Goal: Transaction & Acquisition: Purchase product/service

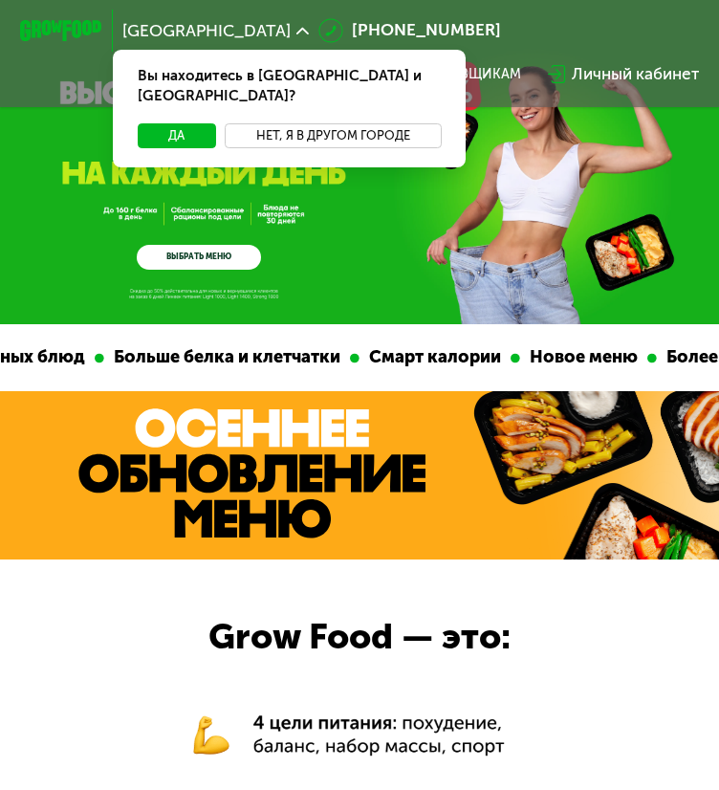
click at [348, 123] on button "Нет, я в другом городе" at bounding box center [333, 135] width 217 height 25
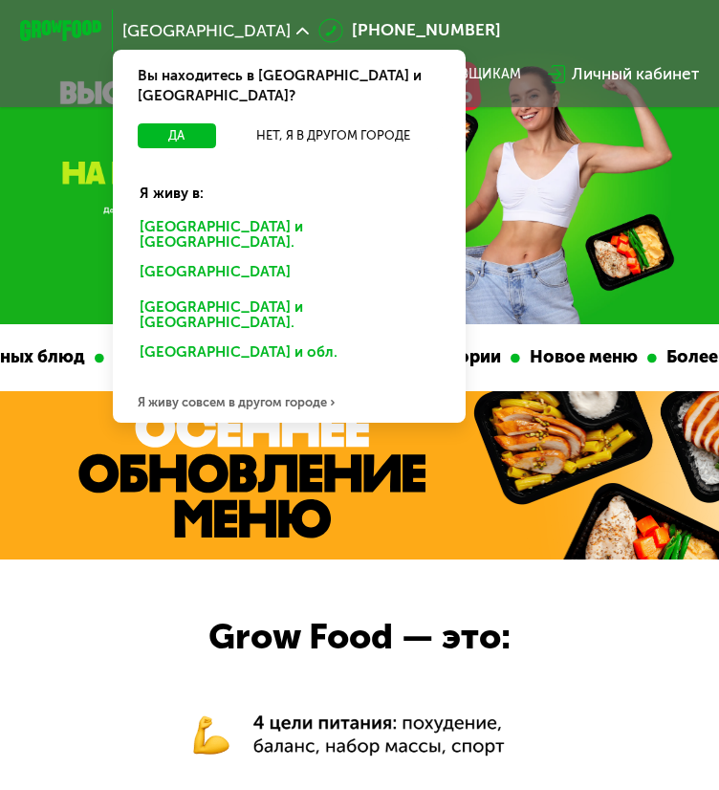
click at [268, 212] on div "[GEOGRAPHIC_DATA] и [GEOGRAPHIC_DATA]." at bounding box center [289, 233] width 329 height 43
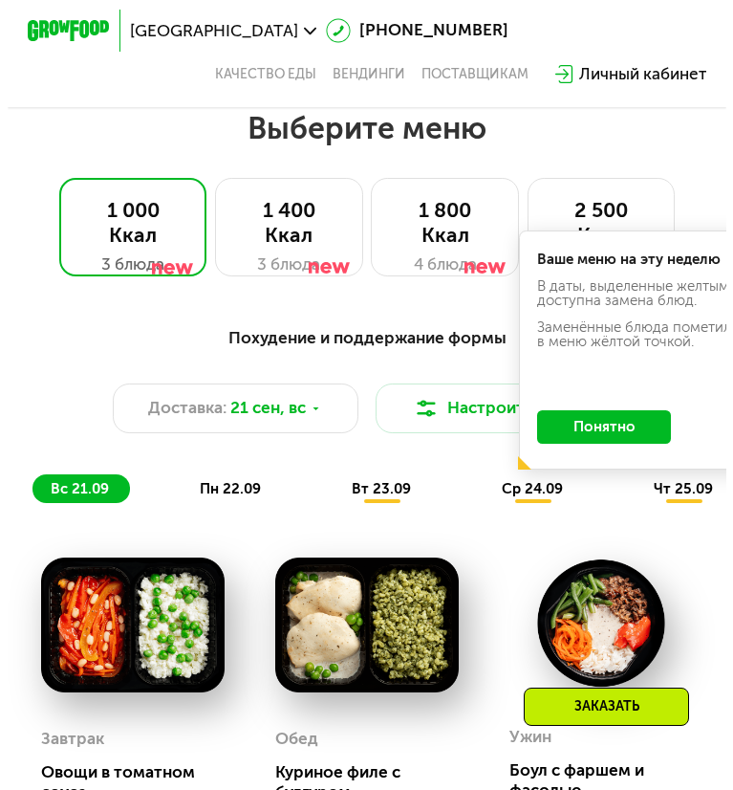
scroll to position [1029, 0]
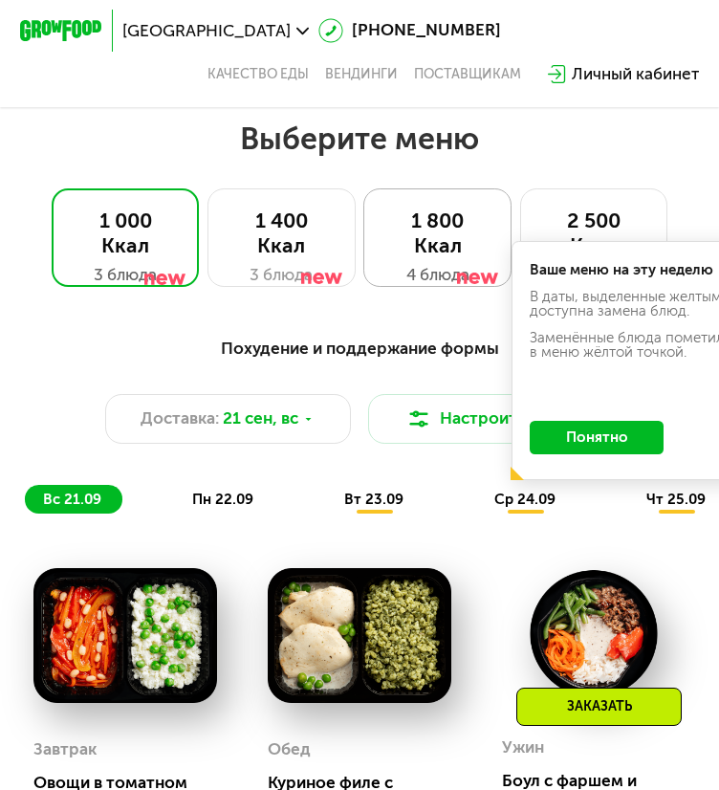
click at [456, 253] on div "1 800 Ккал" at bounding box center [437, 234] width 105 height 50
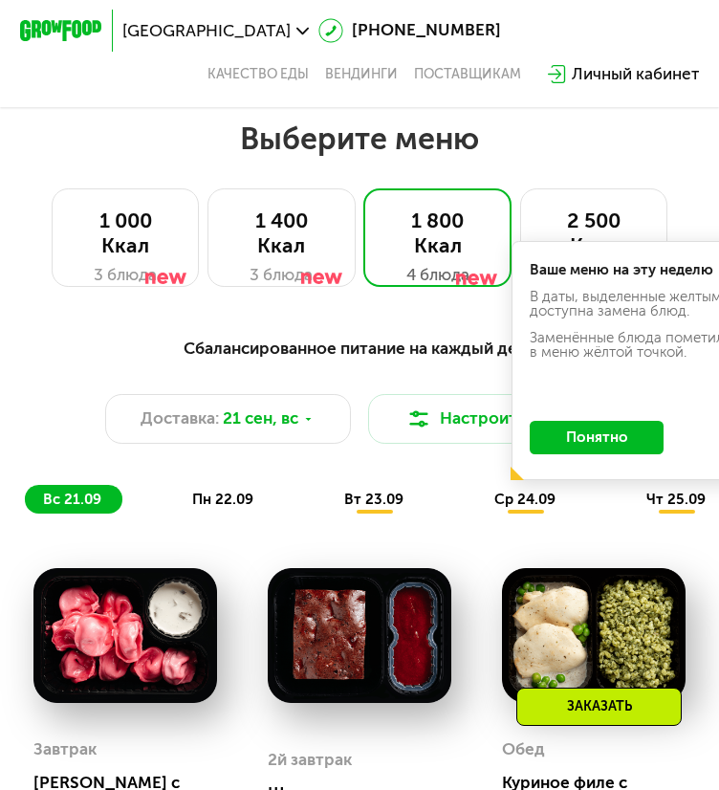
click at [583, 526] on div "Сбалансированное питание на каждый день Доставка: [DATE] Настроить меню вс 21.0…" at bounding box center [359, 424] width 694 height 203
click at [589, 448] on button "Понятно" at bounding box center [597, 437] width 134 height 33
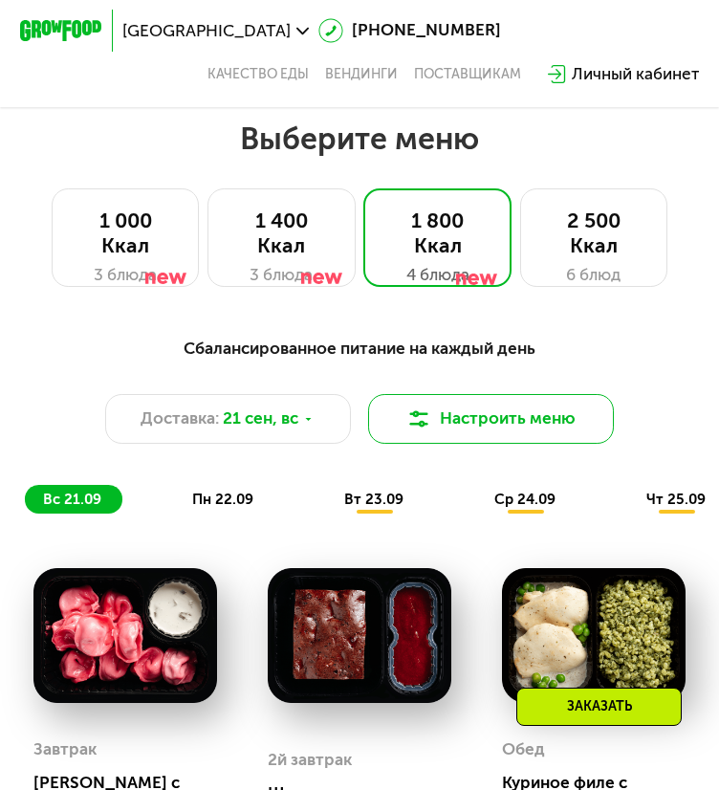
click at [463, 420] on button "Настроить меню" at bounding box center [491, 419] width 247 height 50
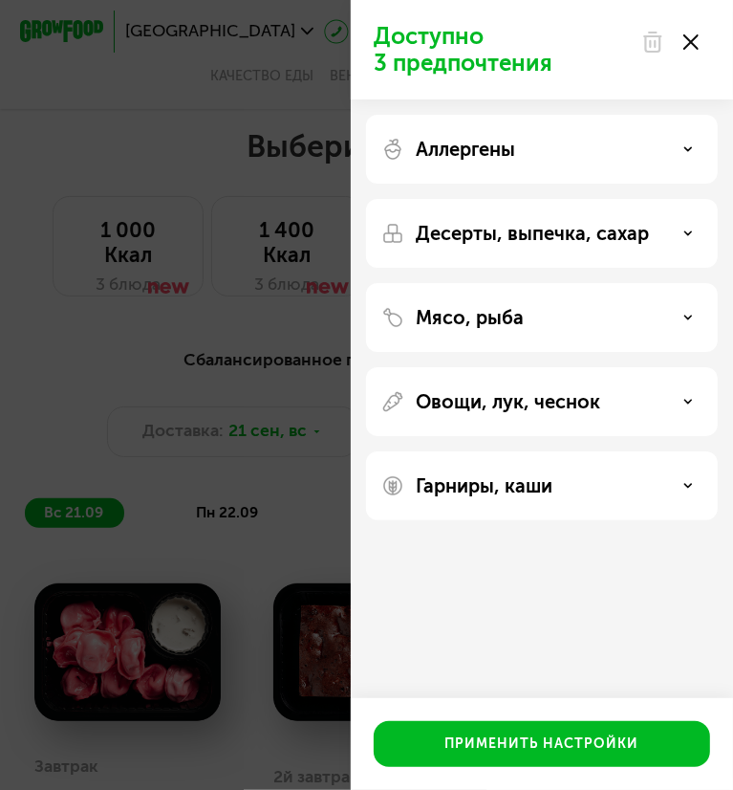
click at [512, 158] on p "Аллергены" at bounding box center [465, 149] width 99 height 23
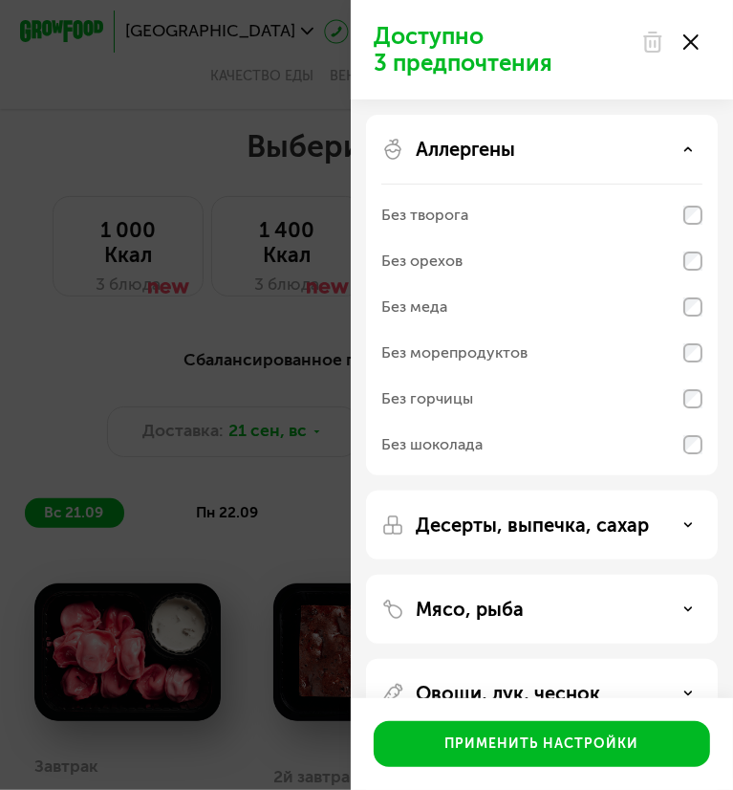
click at [513, 151] on p "Аллергены" at bounding box center [465, 149] width 99 height 23
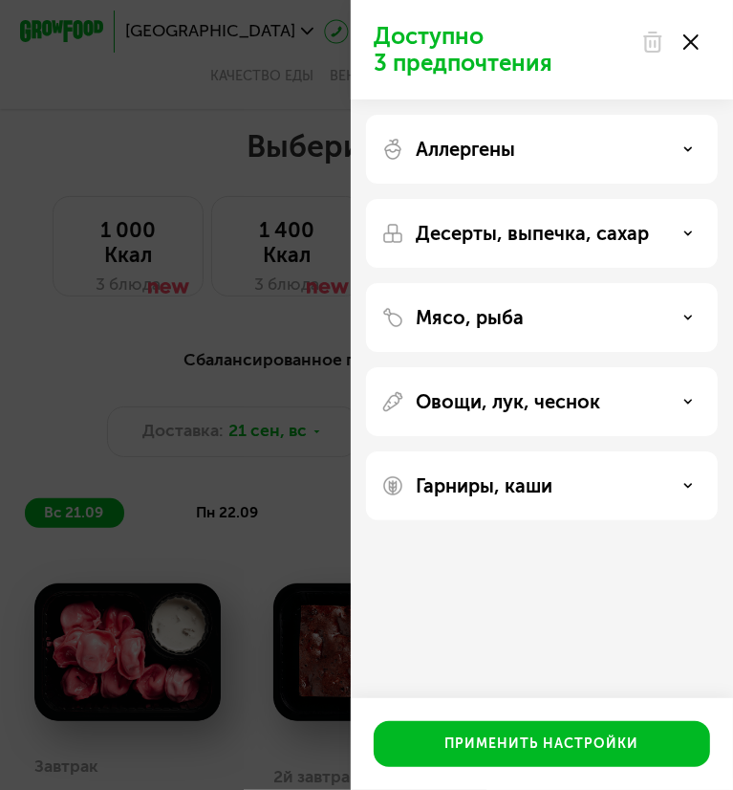
click at [539, 227] on p "Десерты, выпечка, сахар" at bounding box center [532, 233] width 233 height 23
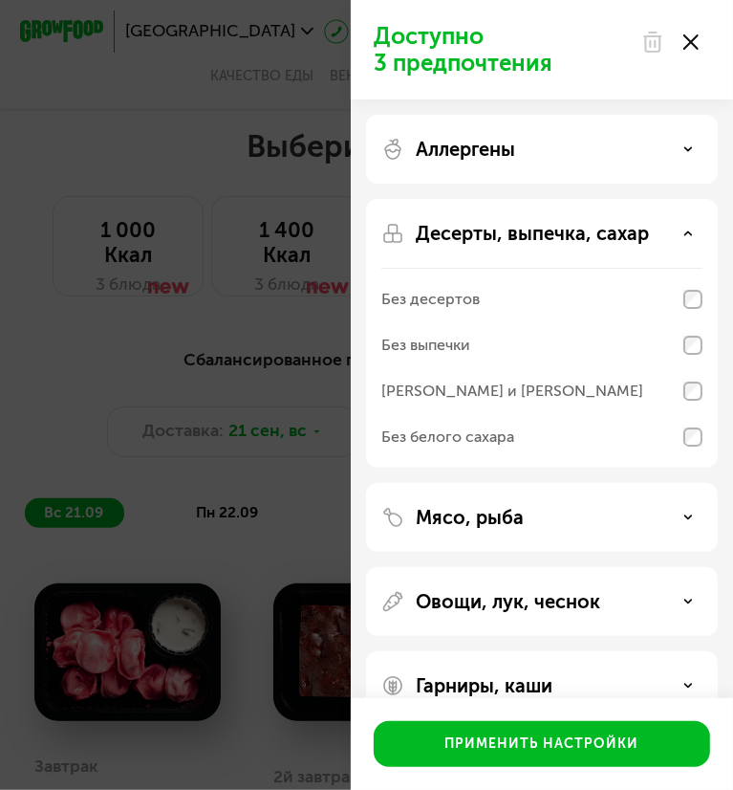
click at [474, 508] on p "Мясо, рыба" at bounding box center [470, 517] width 108 height 23
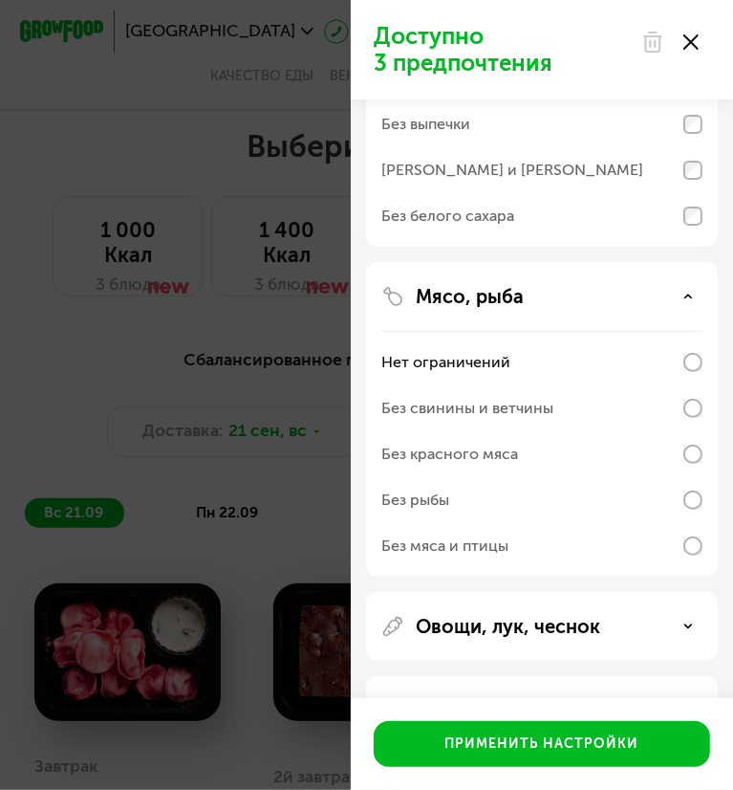
scroll to position [243, 0]
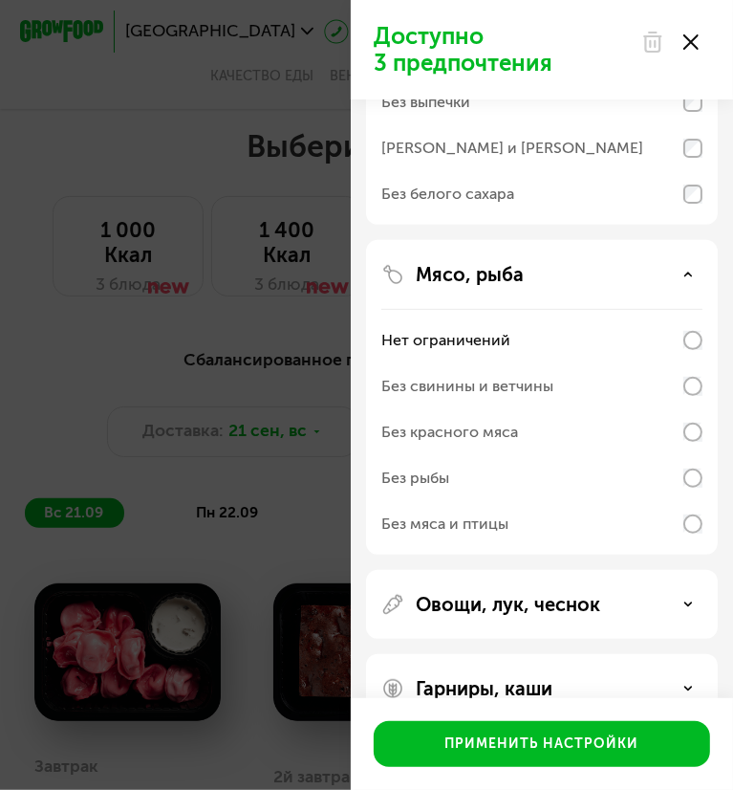
click at [535, 594] on p "Овощи, лук, чеснок" at bounding box center [508, 604] width 185 height 23
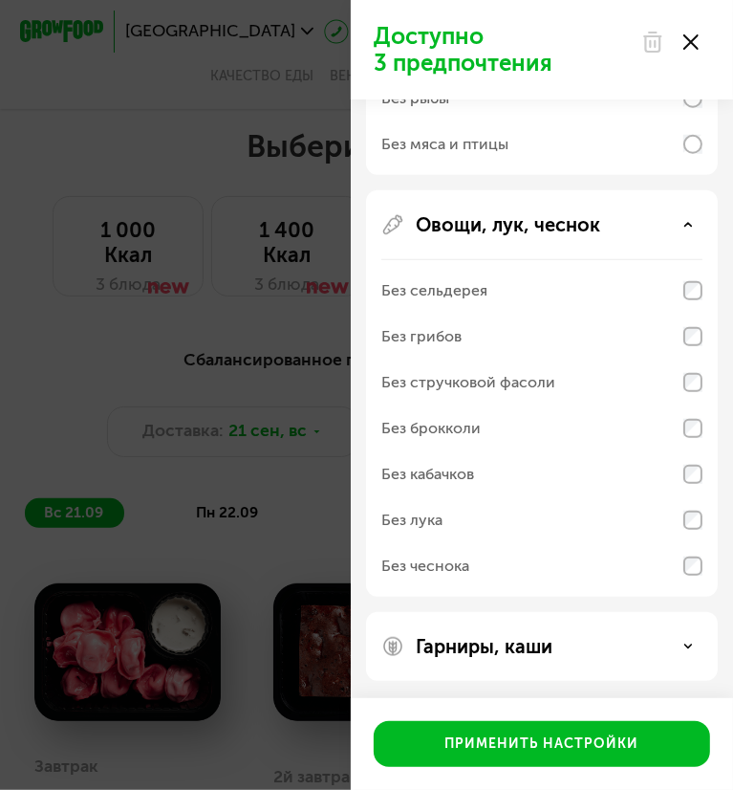
scroll to position [623, 0]
click at [505, 642] on p "Гарниры, каши" at bounding box center [484, 645] width 137 height 23
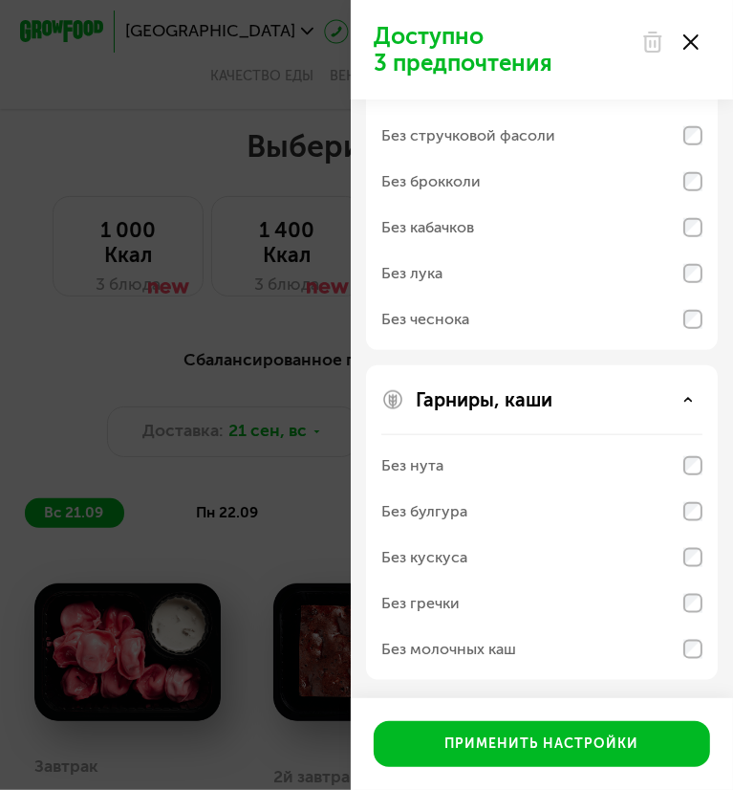
click at [513, 404] on p "Гарниры, каши" at bounding box center [484, 399] width 137 height 23
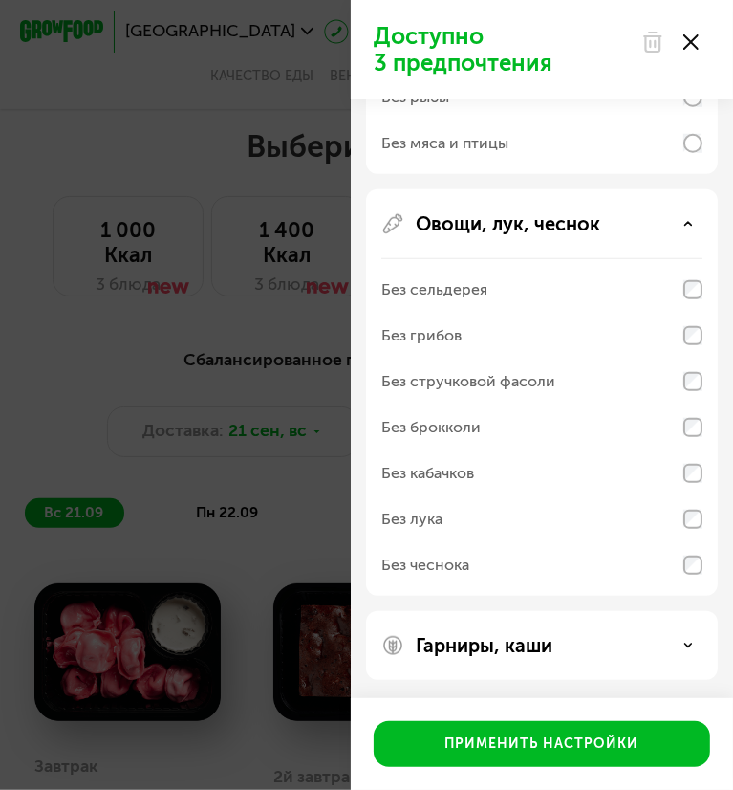
click at [502, 658] on div "Гарниры, каши" at bounding box center [542, 645] width 352 height 69
click at [495, 643] on p "Гарниры, каши" at bounding box center [484, 645] width 137 height 23
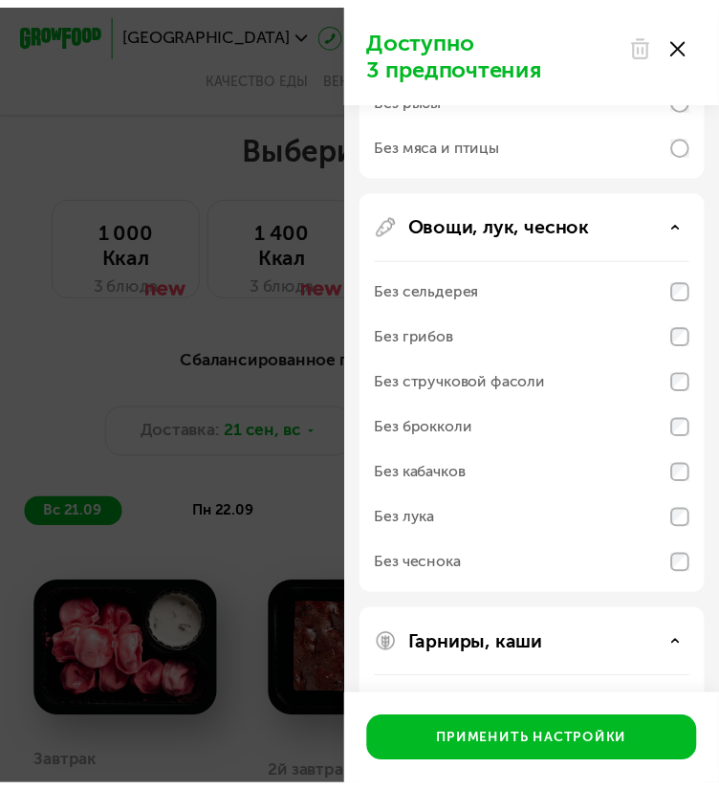
scroll to position [869, 0]
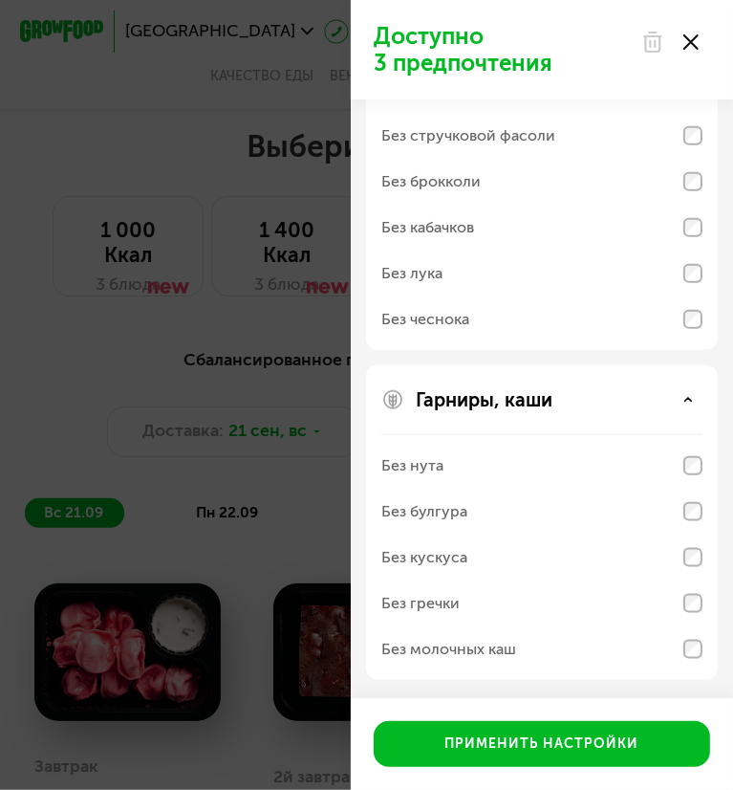
click at [700, 39] on div at bounding box center [670, 42] width 80 height 38
click at [705, 56] on div at bounding box center [670, 42] width 80 height 38
click at [692, 47] on icon at bounding box center [691, 41] width 15 height 15
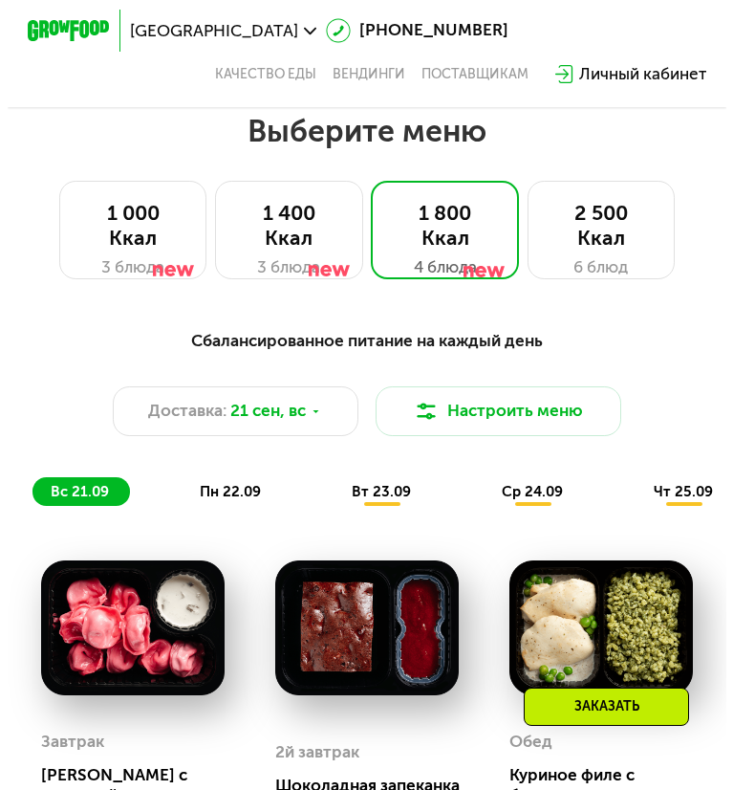
scroll to position [1035, 0]
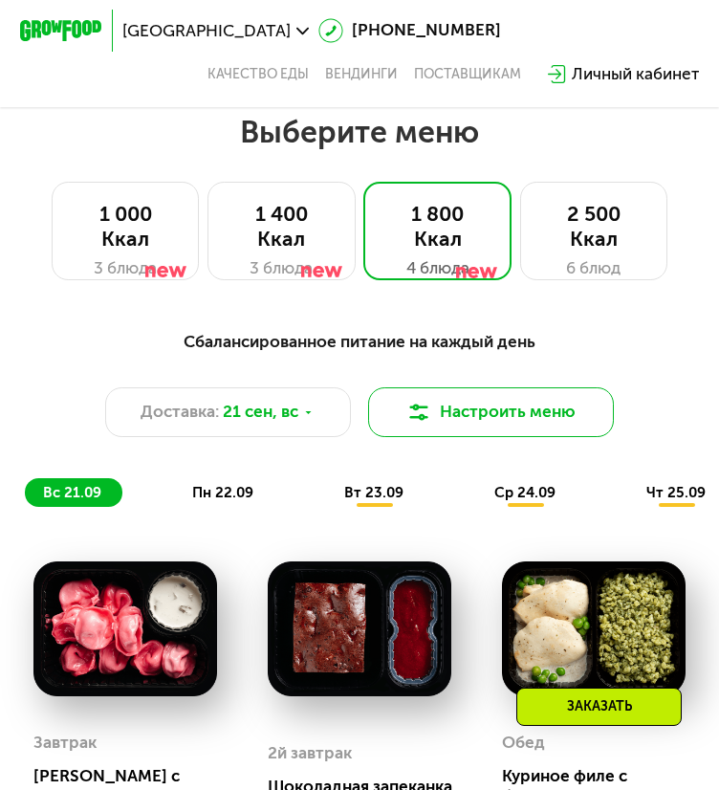
click at [428, 424] on img at bounding box center [418, 412] width 25 height 25
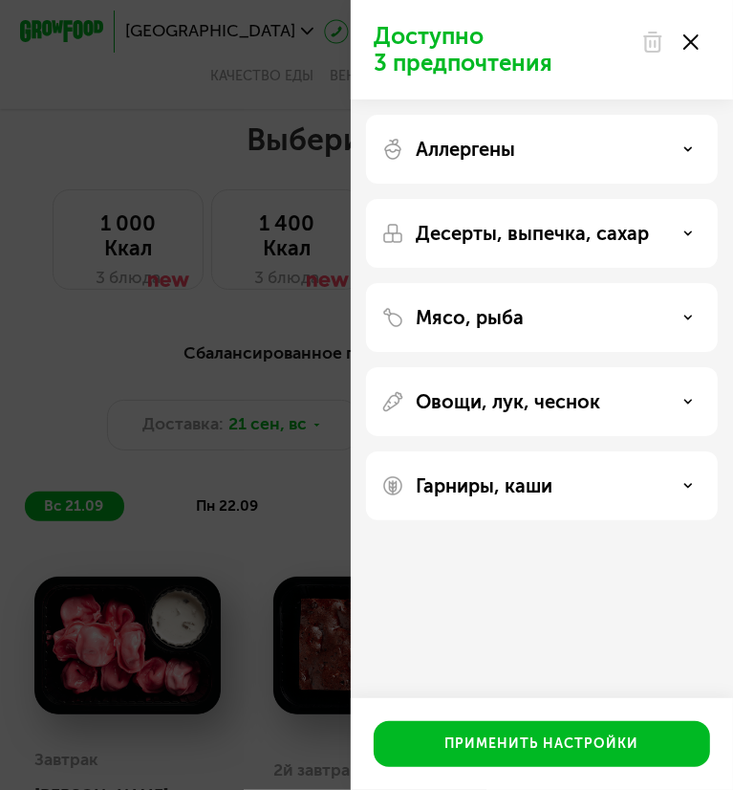
click at [490, 227] on p "Десерты, выпечка, сахар" at bounding box center [532, 233] width 233 height 23
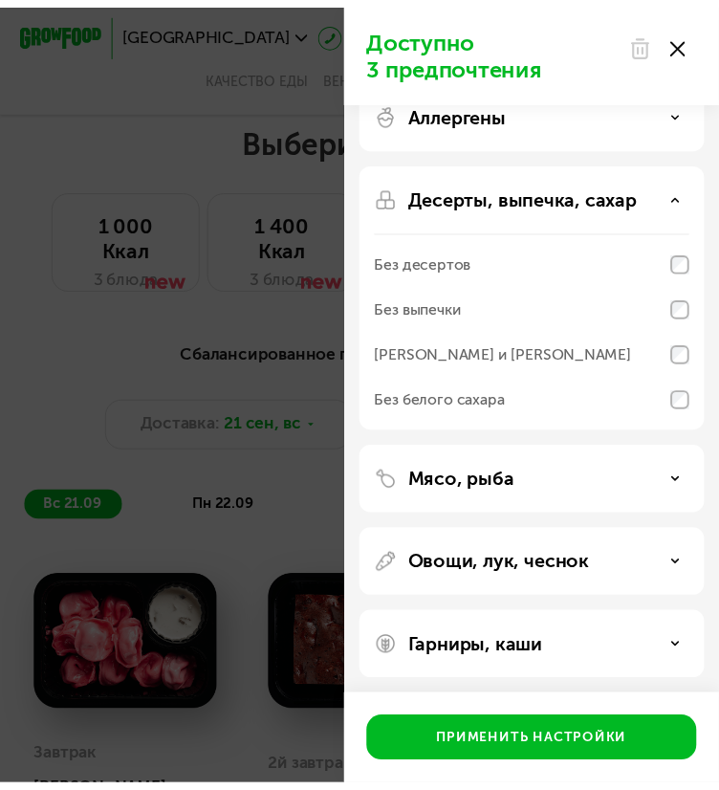
scroll to position [38, 0]
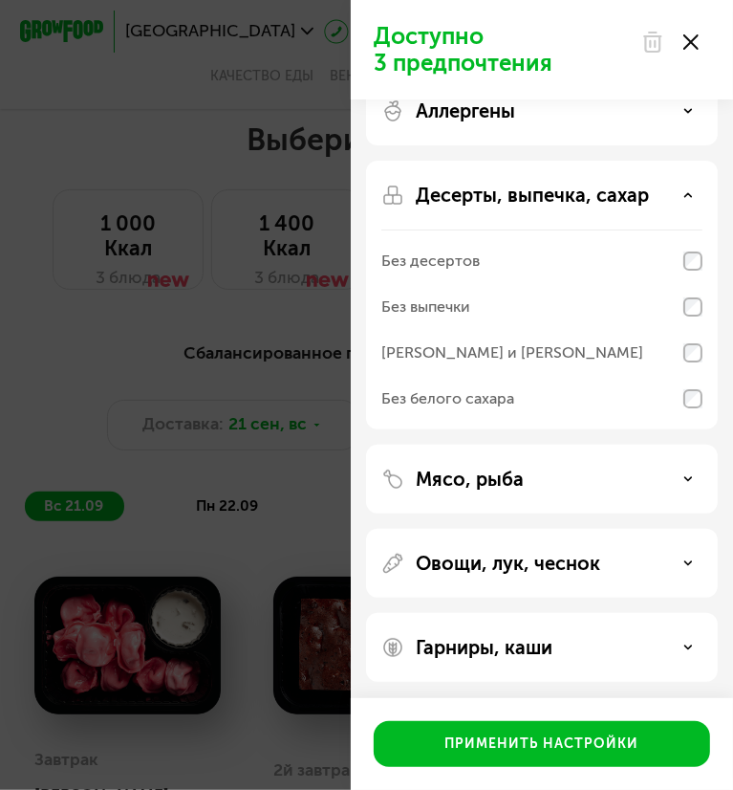
click at [459, 117] on p "Аллергены" at bounding box center [465, 110] width 99 height 23
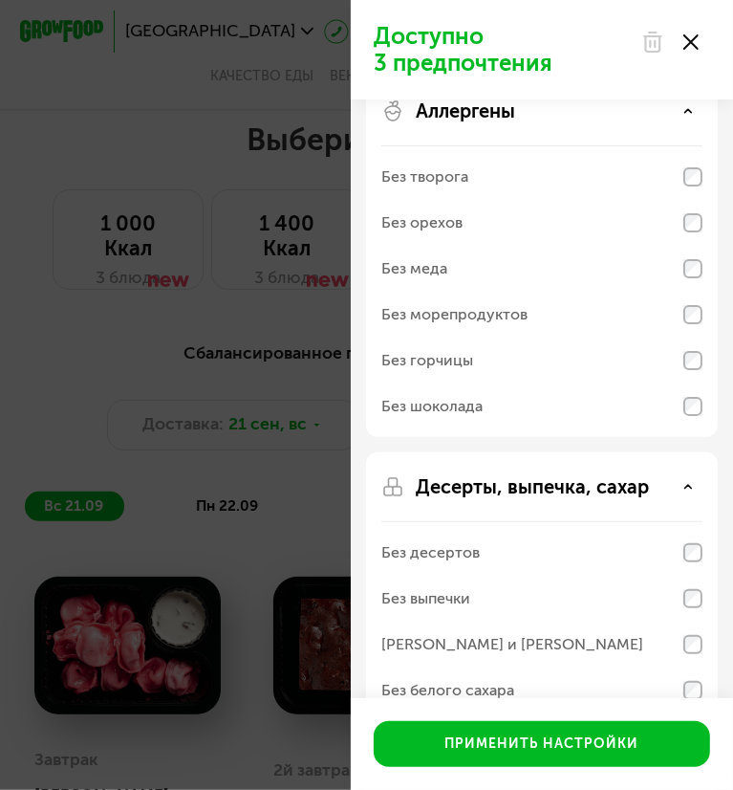
click at [419, 415] on div "Без шоколада" at bounding box center [431, 406] width 101 height 23
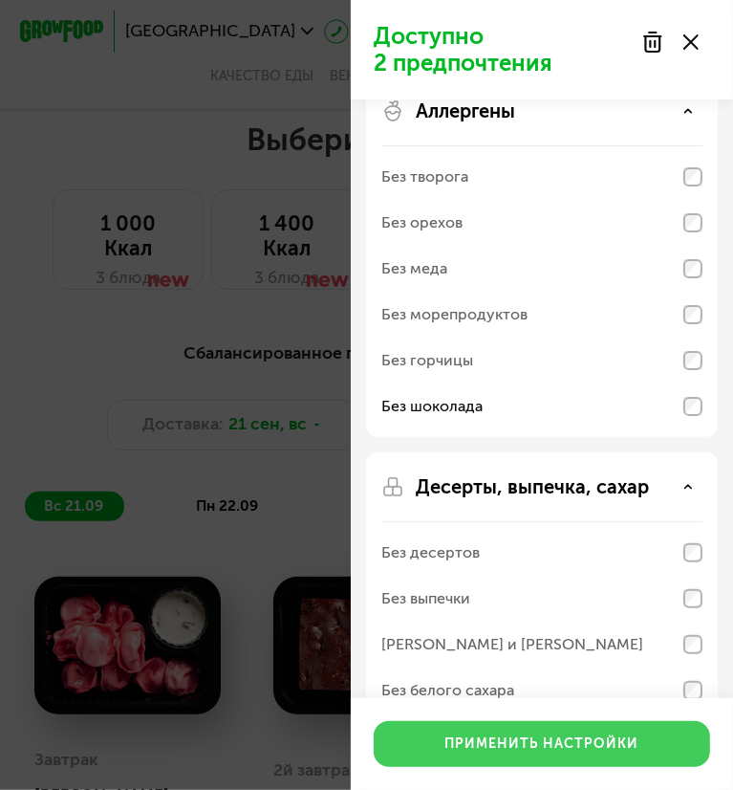
click at [487, 732] on button "Применить настройки" at bounding box center [542, 744] width 337 height 46
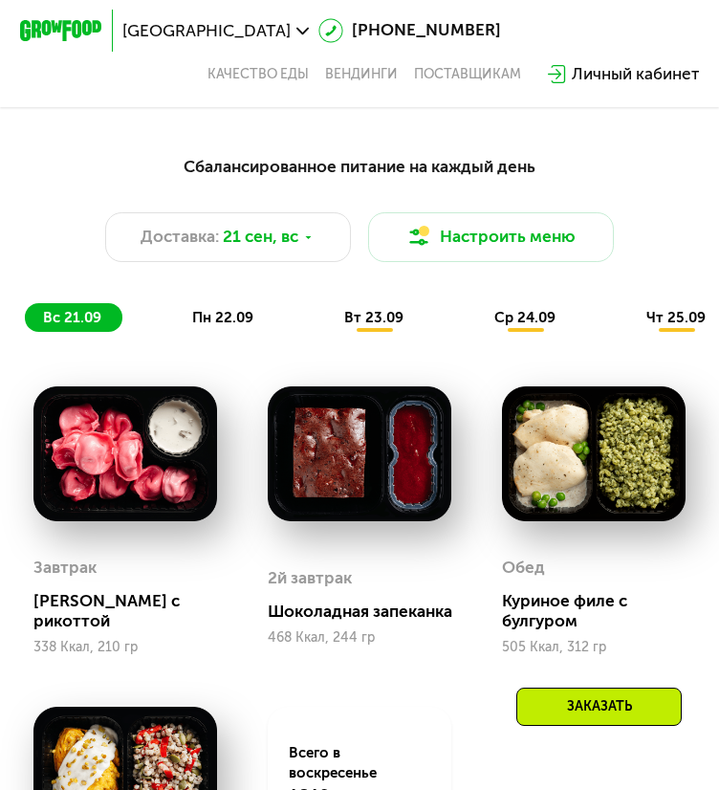
scroll to position [1215, 0]
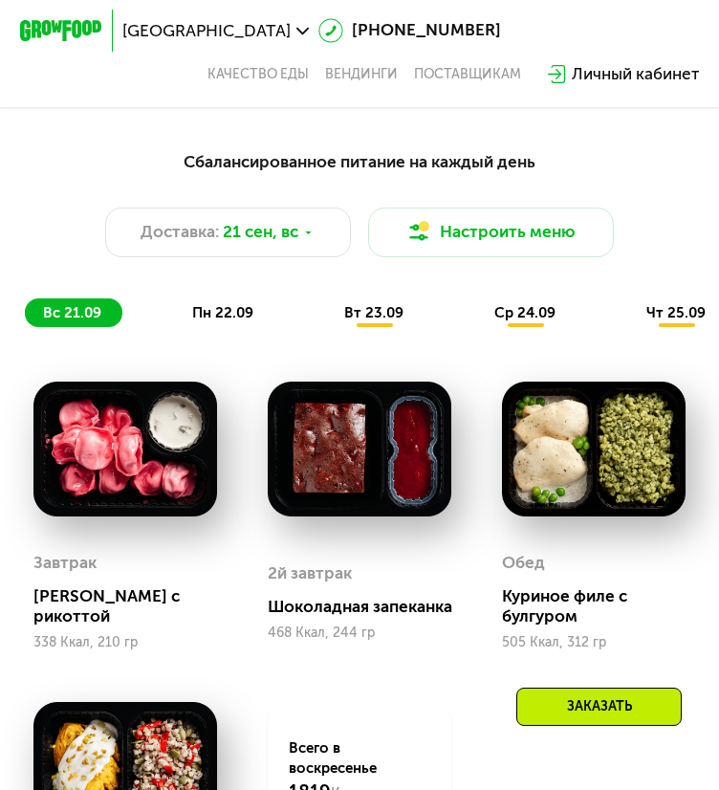
click at [199, 321] on span "пн 22.09" at bounding box center [222, 312] width 61 height 17
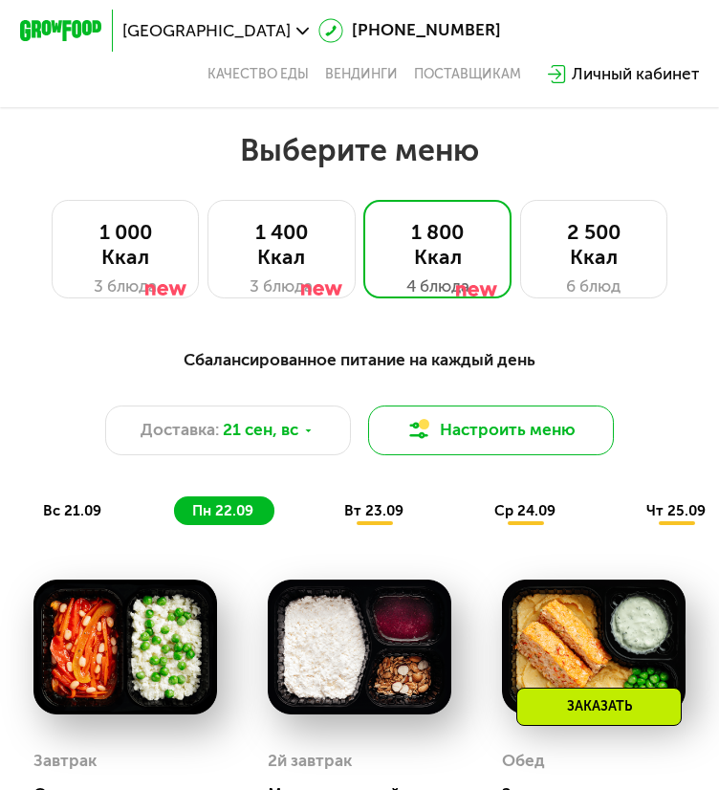
scroll to position [1020, 0]
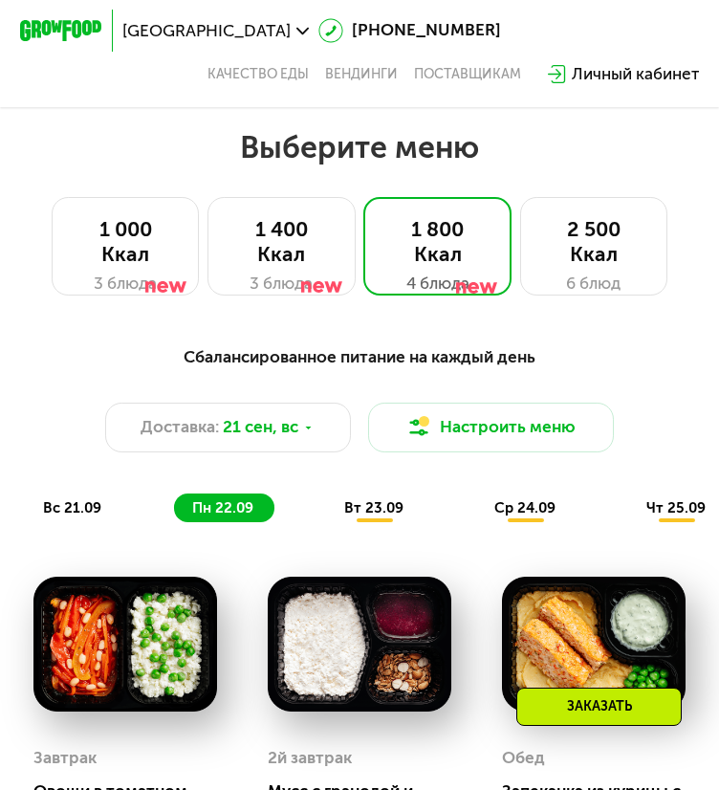
click at [386, 516] on span "вт 23.09" at bounding box center [373, 507] width 59 height 17
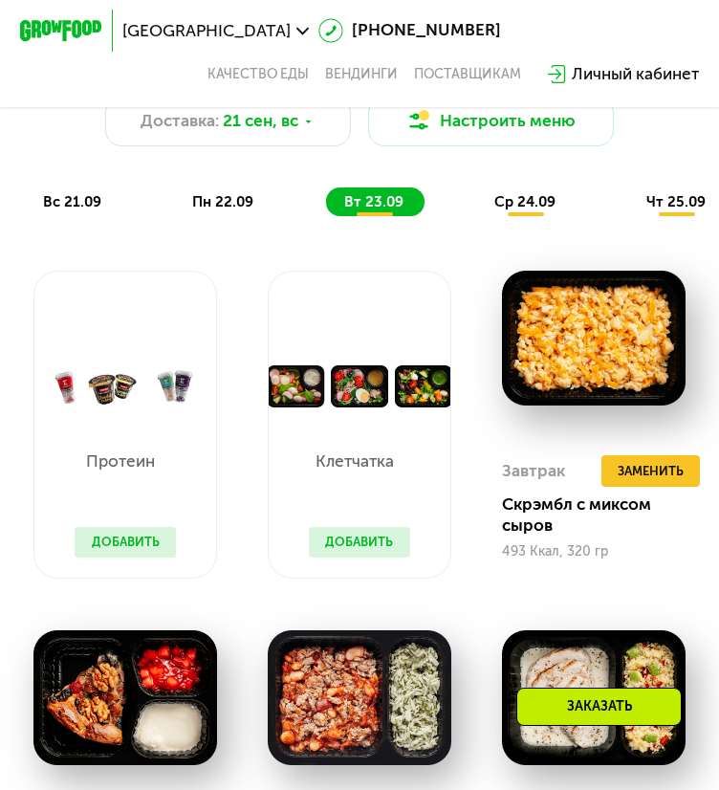
scroll to position [1325, 0]
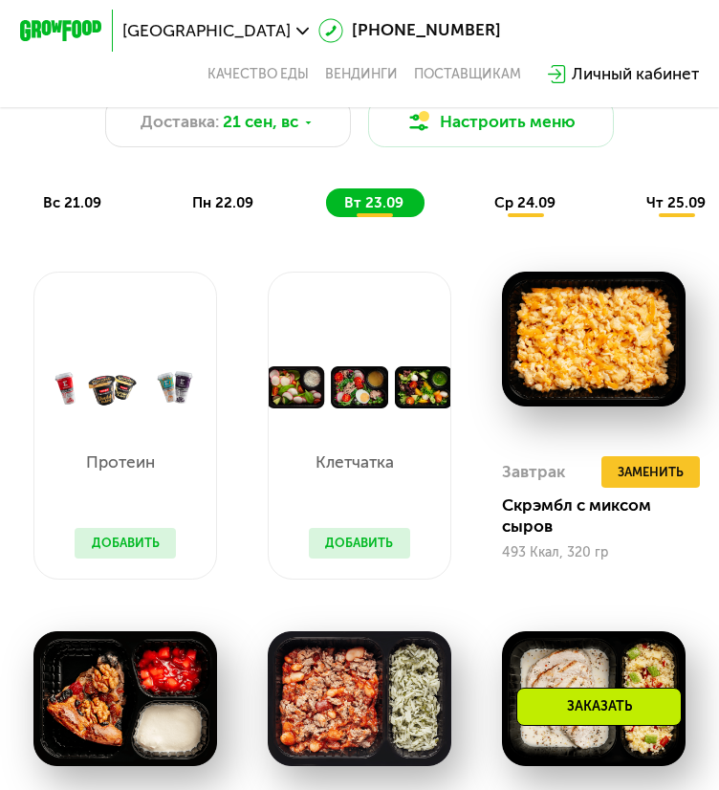
click at [149, 518] on div "Протеин Добавить" at bounding box center [124, 493] width 141 height 170
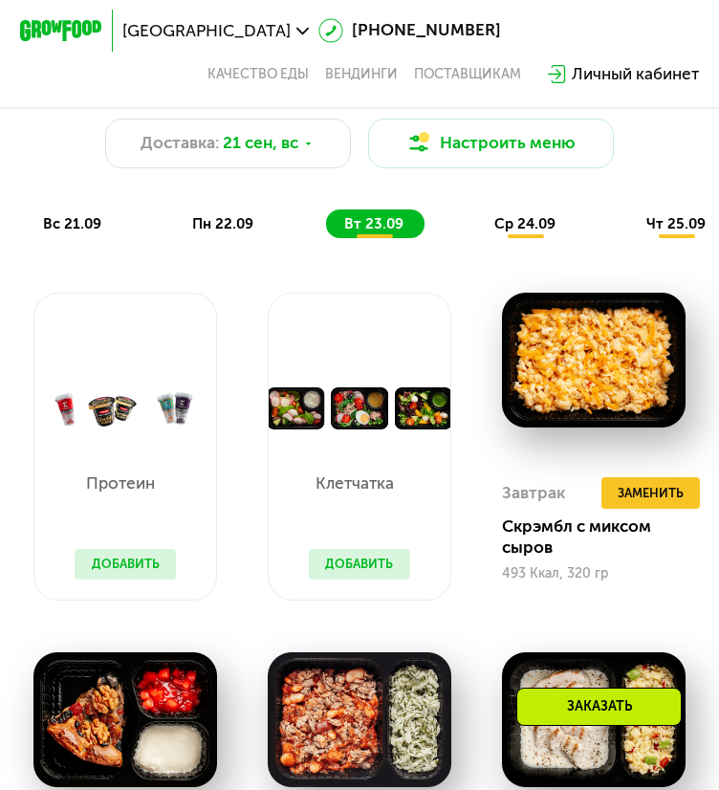
scroll to position [1312, 0]
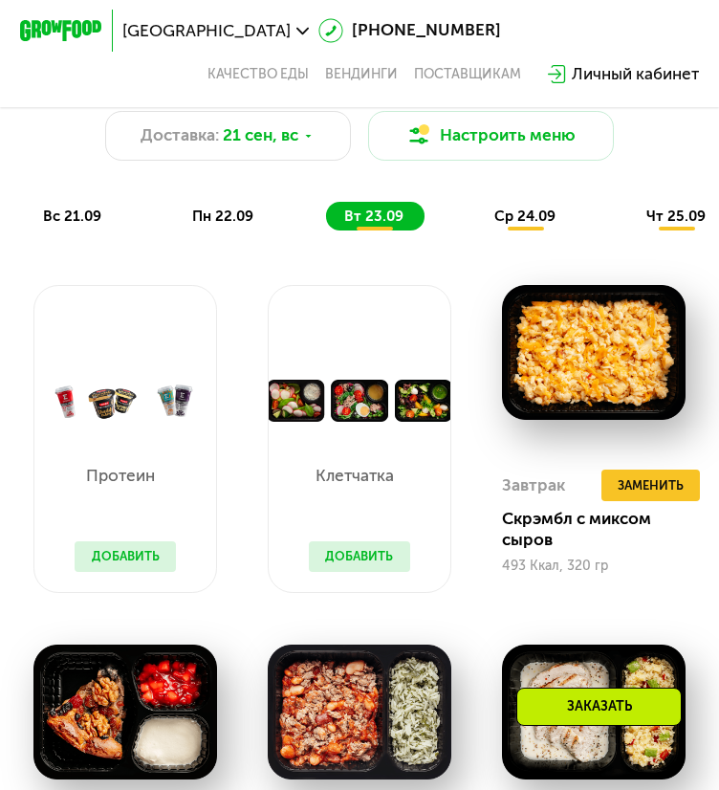
click at [364, 572] on button "Добавить" at bounding box center [359, 556] width 100 height 31
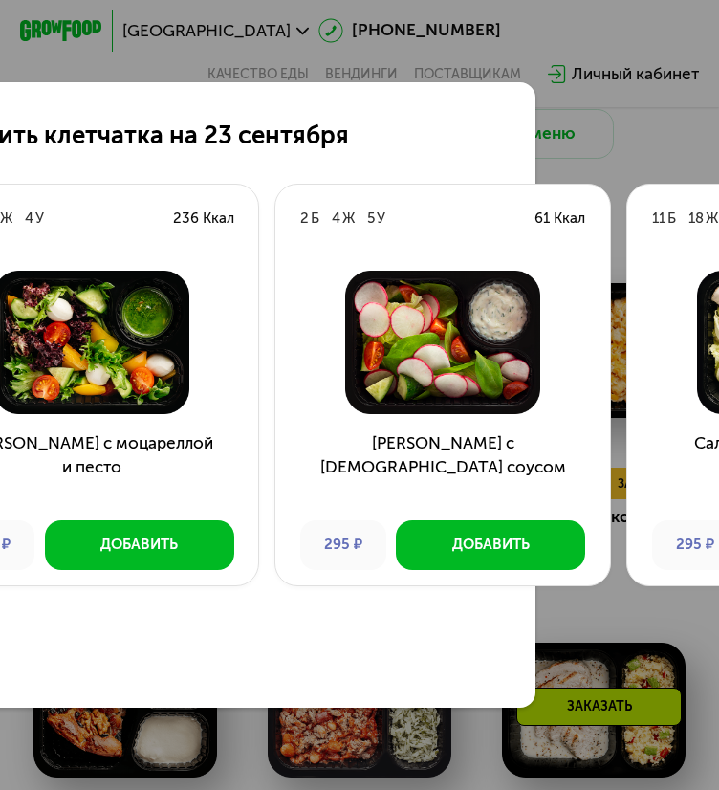
scroll to position [0, 538]
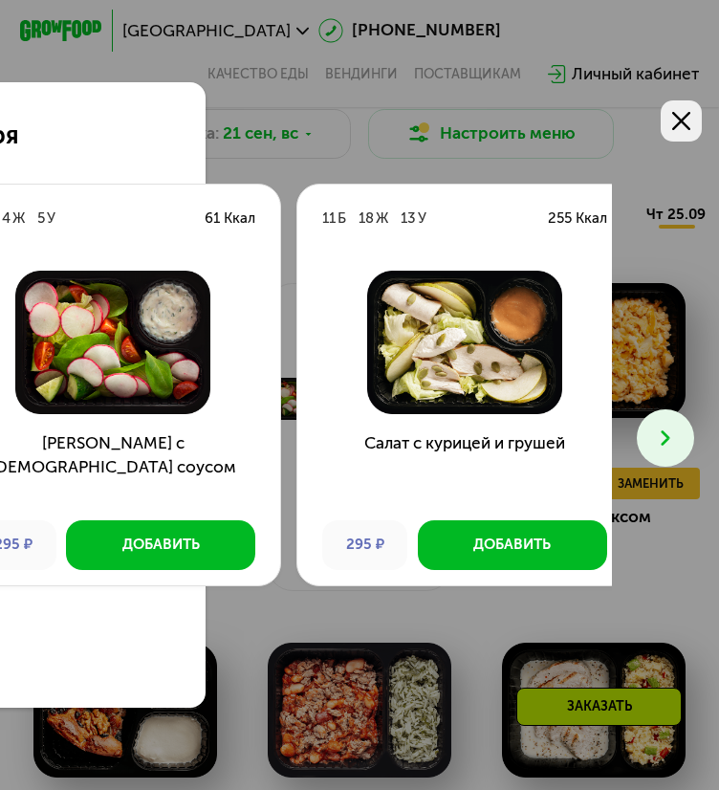
click at [674, 112] on icon at bounding box center [681, 121] width 18 height 18
